Goal: Task Accomplishment & Management: Complete application form

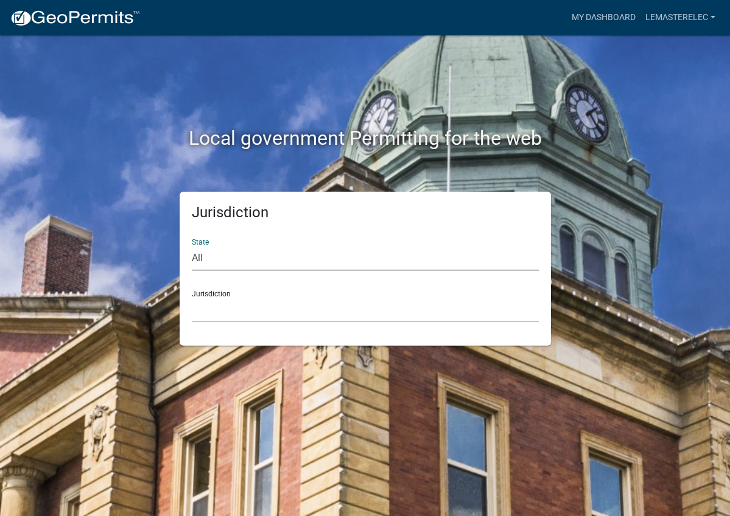
select select "[US_STATE]"
click at [217, 293] on div "Jurisdiction [GEOGRAPHIC_DATA], [US_STATE][PERSON_NAME][GEOGRAPHIC_DATA], [US_S…" at bounding box center [365, 302] width 347 height 42
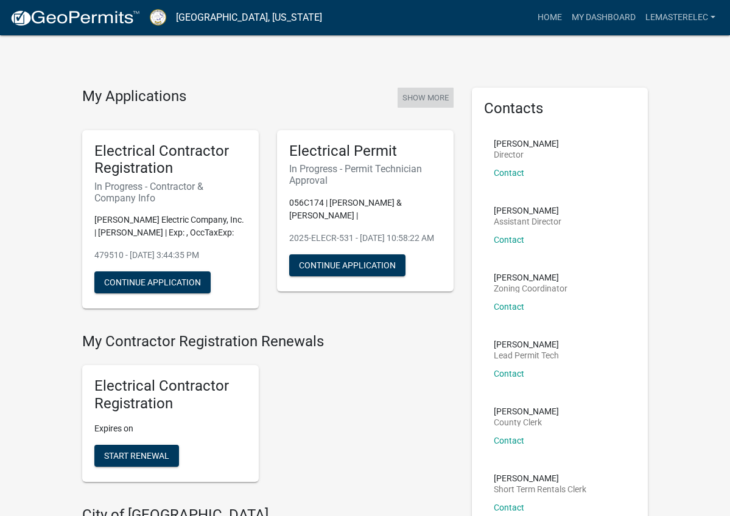
click at [443, 96] on button "Show More" at bounding box center [426, 98] width 56 height 20
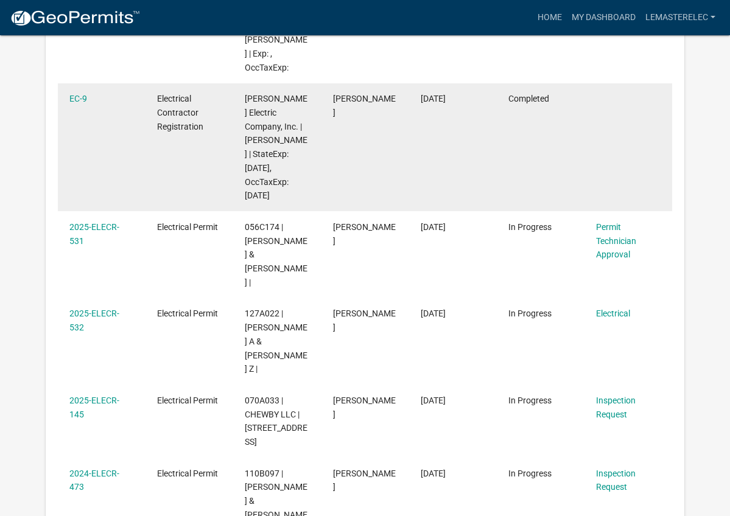
scroll to position [365, 0]
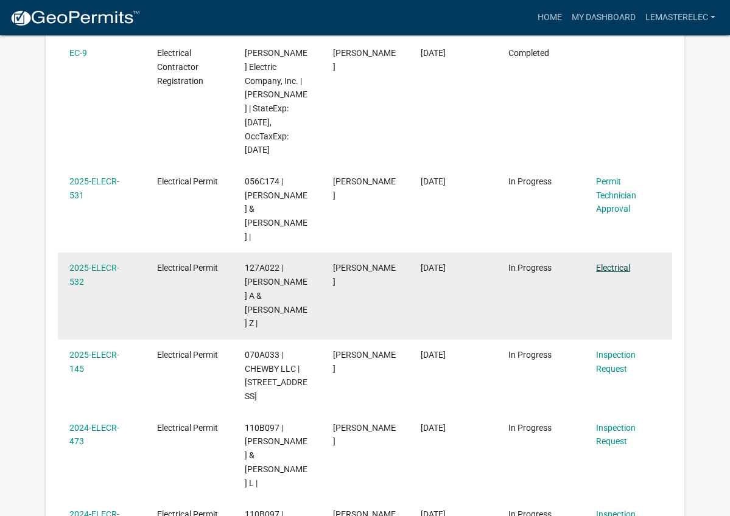
click at [625, 263] on link "Electrical" at bounding box center [613, 268] width 34 height 10
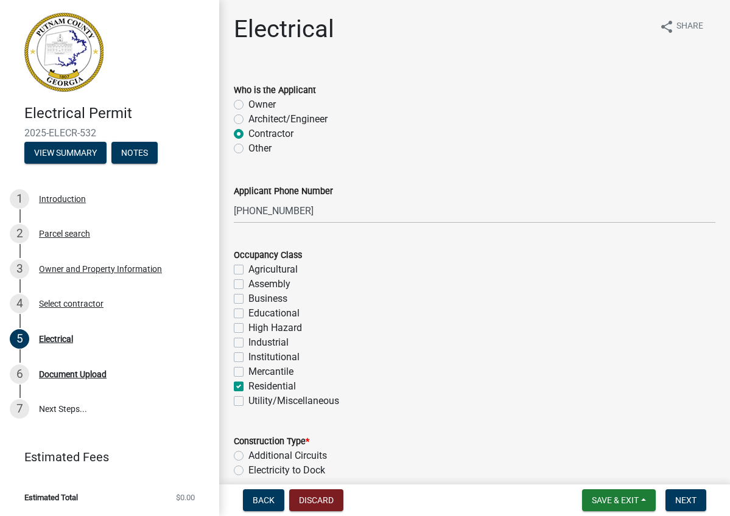
click at [634, 374] on div "Mercantile" at bounding box center [475, 372] width 482 height 15
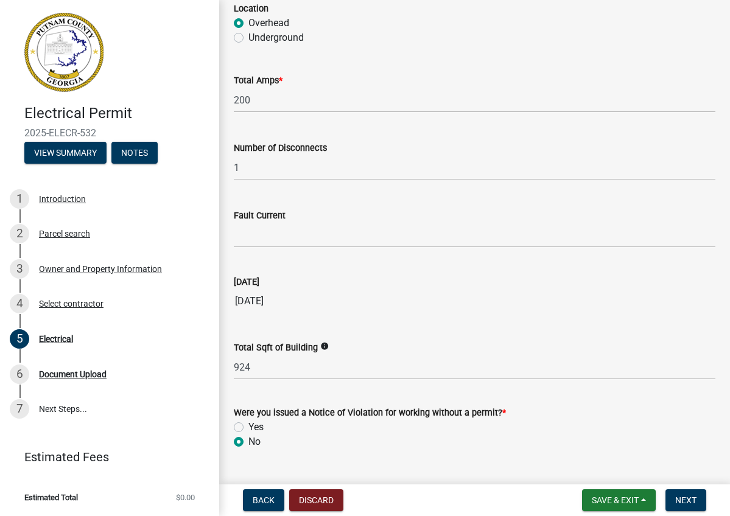
scroll to position [1186, 0]
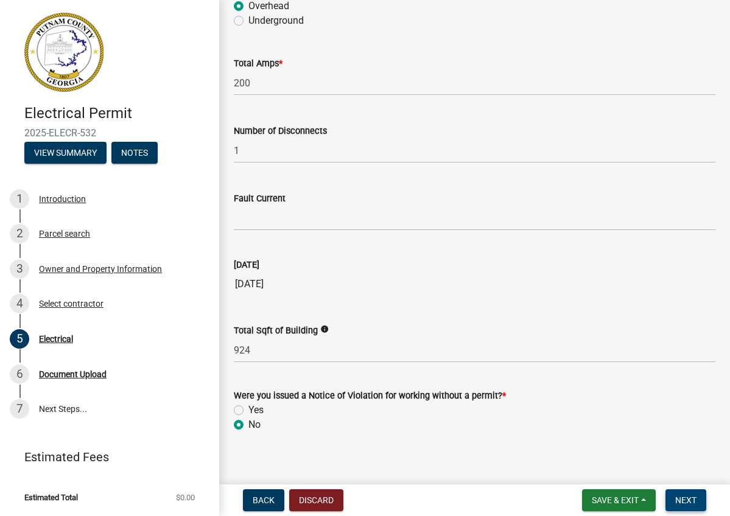
click at [687, 502] on span "Next" at bounding box center [685, 501] width 21 height 10
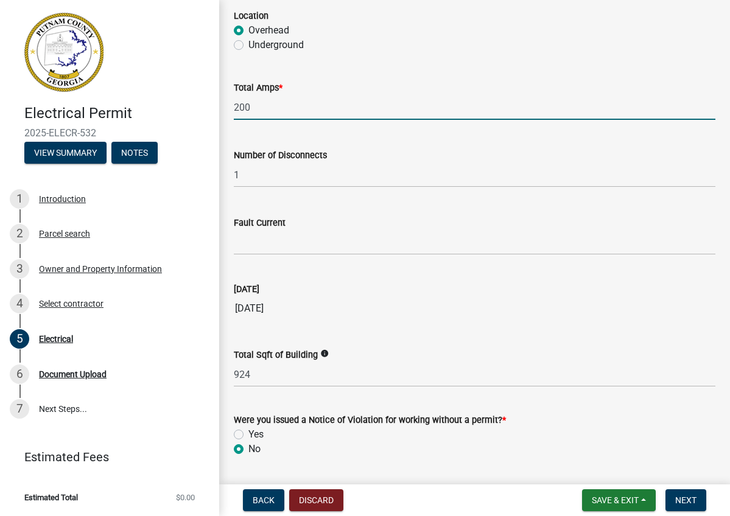
click at [599, 100] on input "200" at bounding box center [475, 107] width 482 height 25
click at [617, 279] on div "[DATE] [DATE]" at bounding box center [475, 293] width 482 height 56
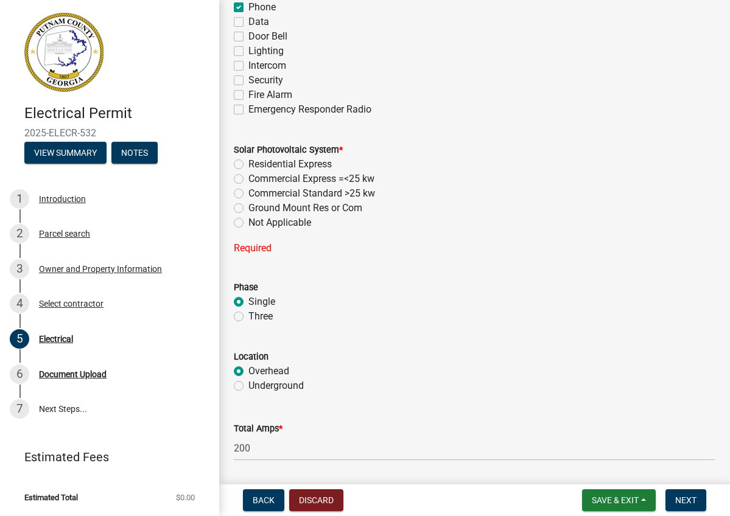
scroll to position [821, 0]
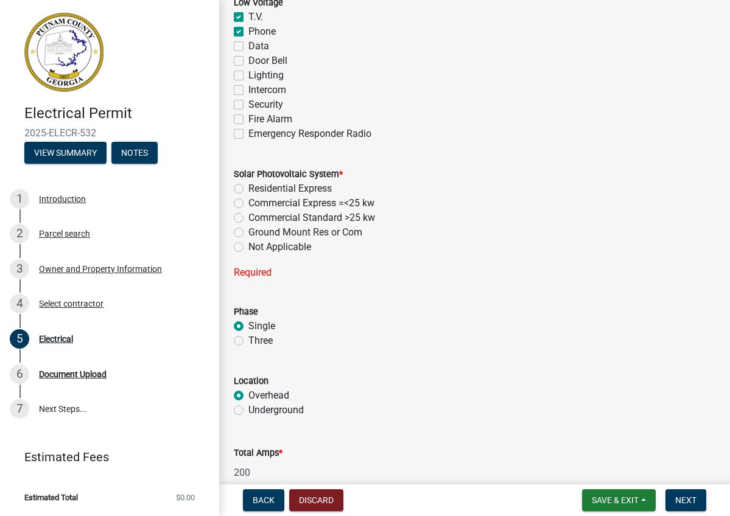
click at [248, 250] on label "Not Applicable" at bounding box center [279, 247] width 63 height 15
click at [248, 248] on input "Not Applicable" at bounding box center [252, 244] width 8 height 8
radio input "true"
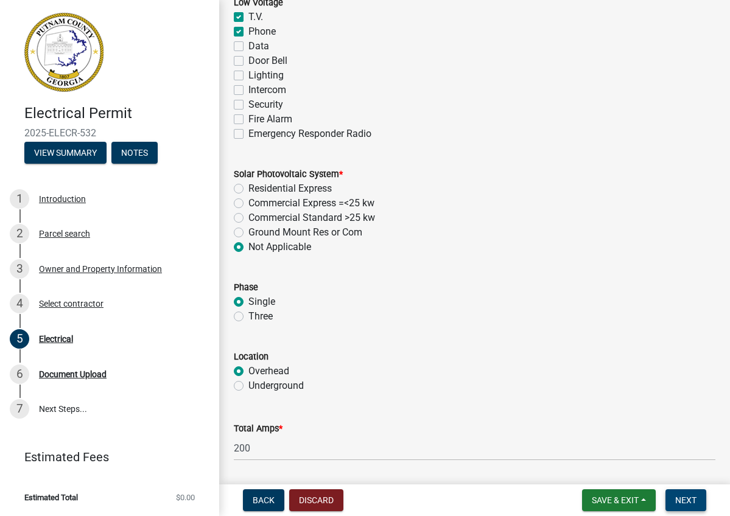
click at [691, 498] on span "Next" at bounding box center [685, 501] width 21 height 10
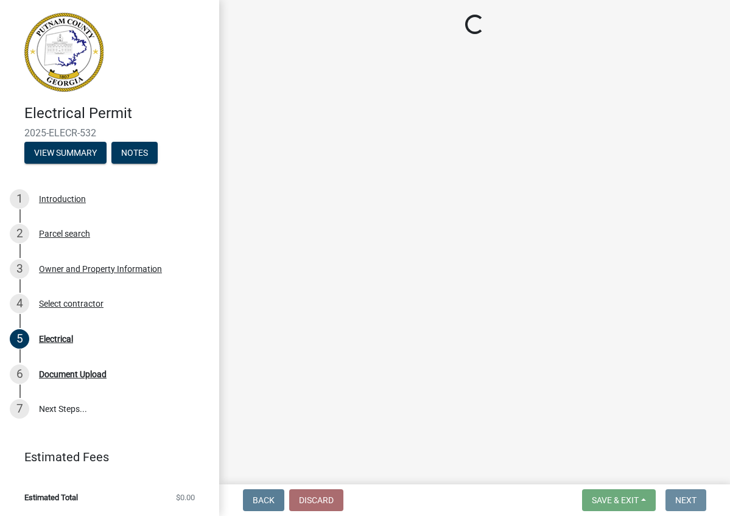
scroll to position [0, 0]
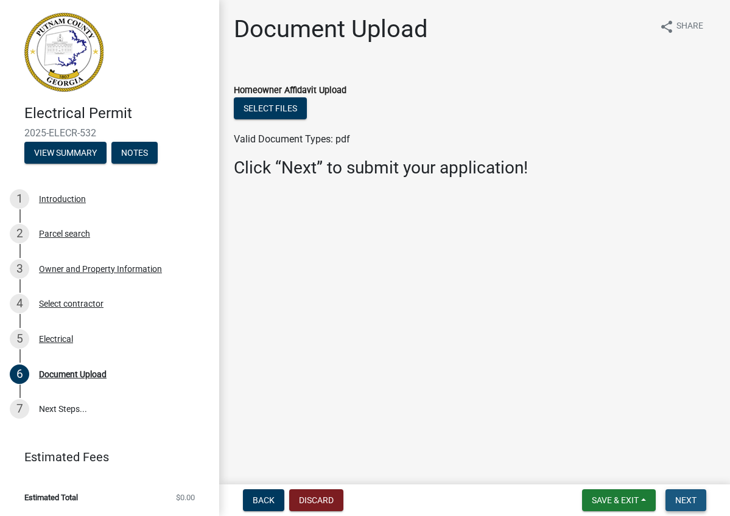
click at [691, 498] on span "Next" at bounding box center [685, 501] width 21 height 10
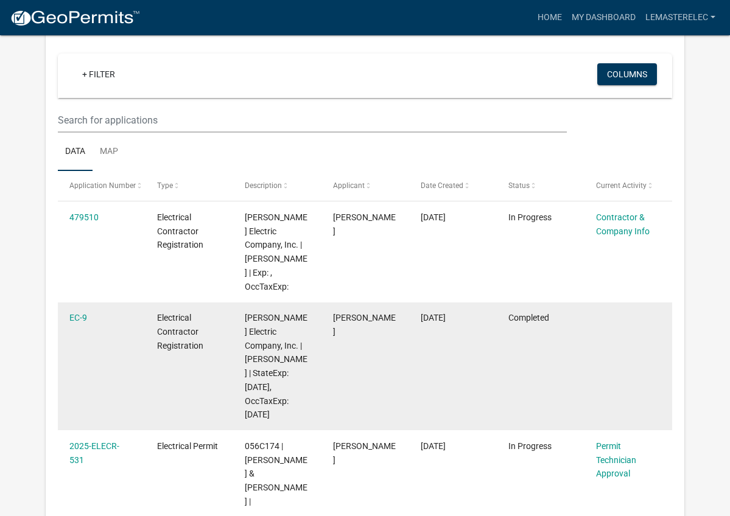
scroll to position [146, 0]
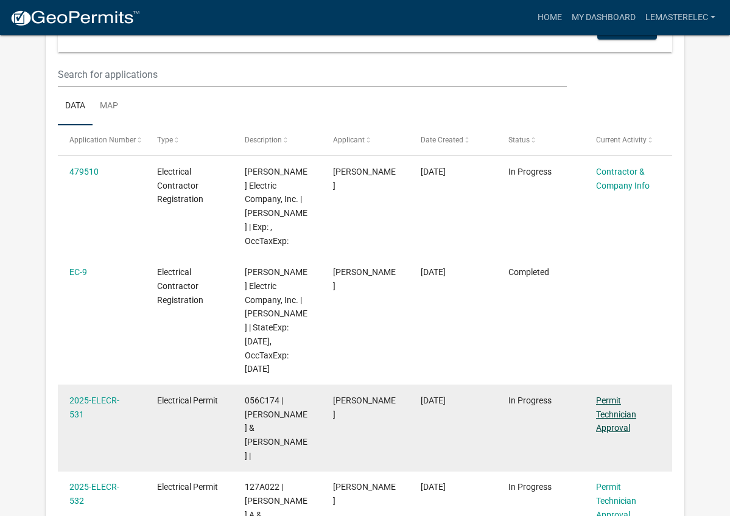
click at [619, 412] on link "Permit Technician Approval" at bounding box center [616, 415] width 40 height 38
